Goal: Task Accomplishment & Management: Manage account settings

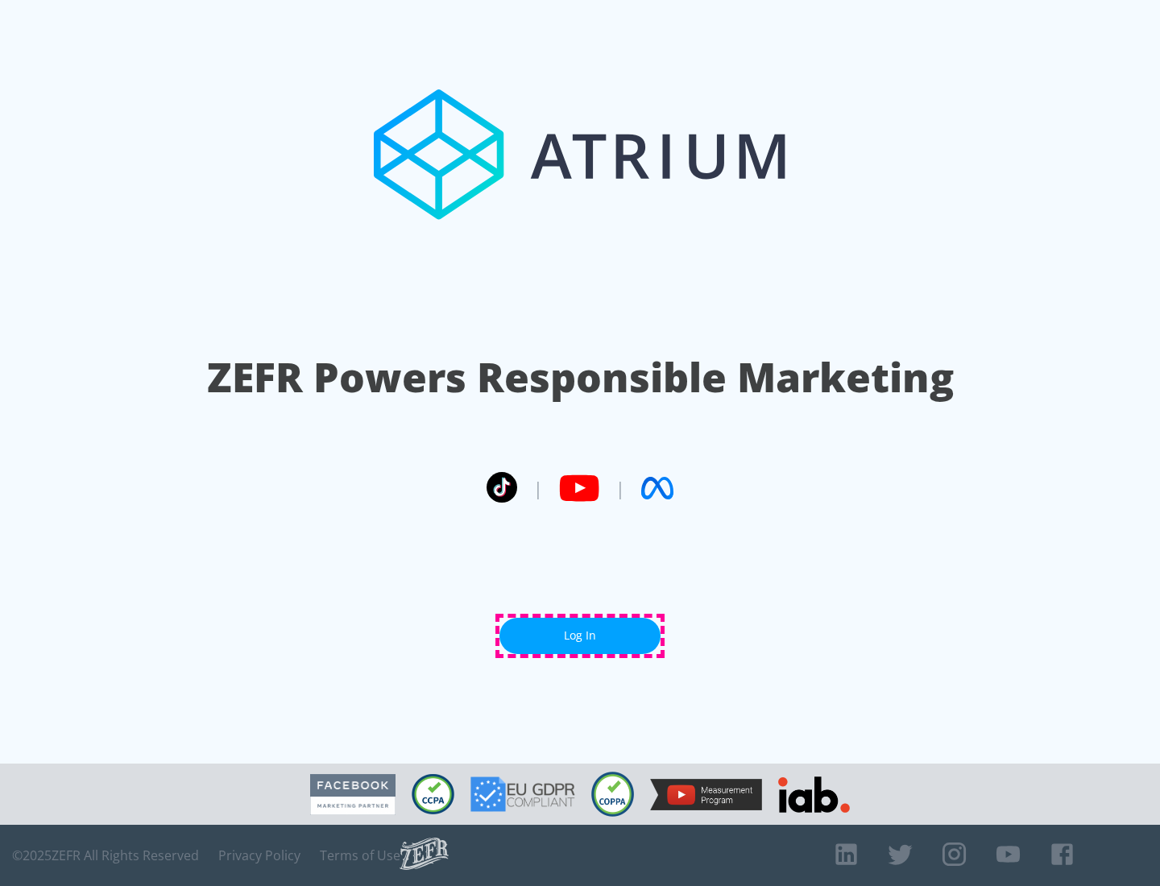
click at [580, 635] on link "Log In" at bounding box center [579, 636] width 161 height 36
